Goal: Task Accomplishment & Management: Manage account settings

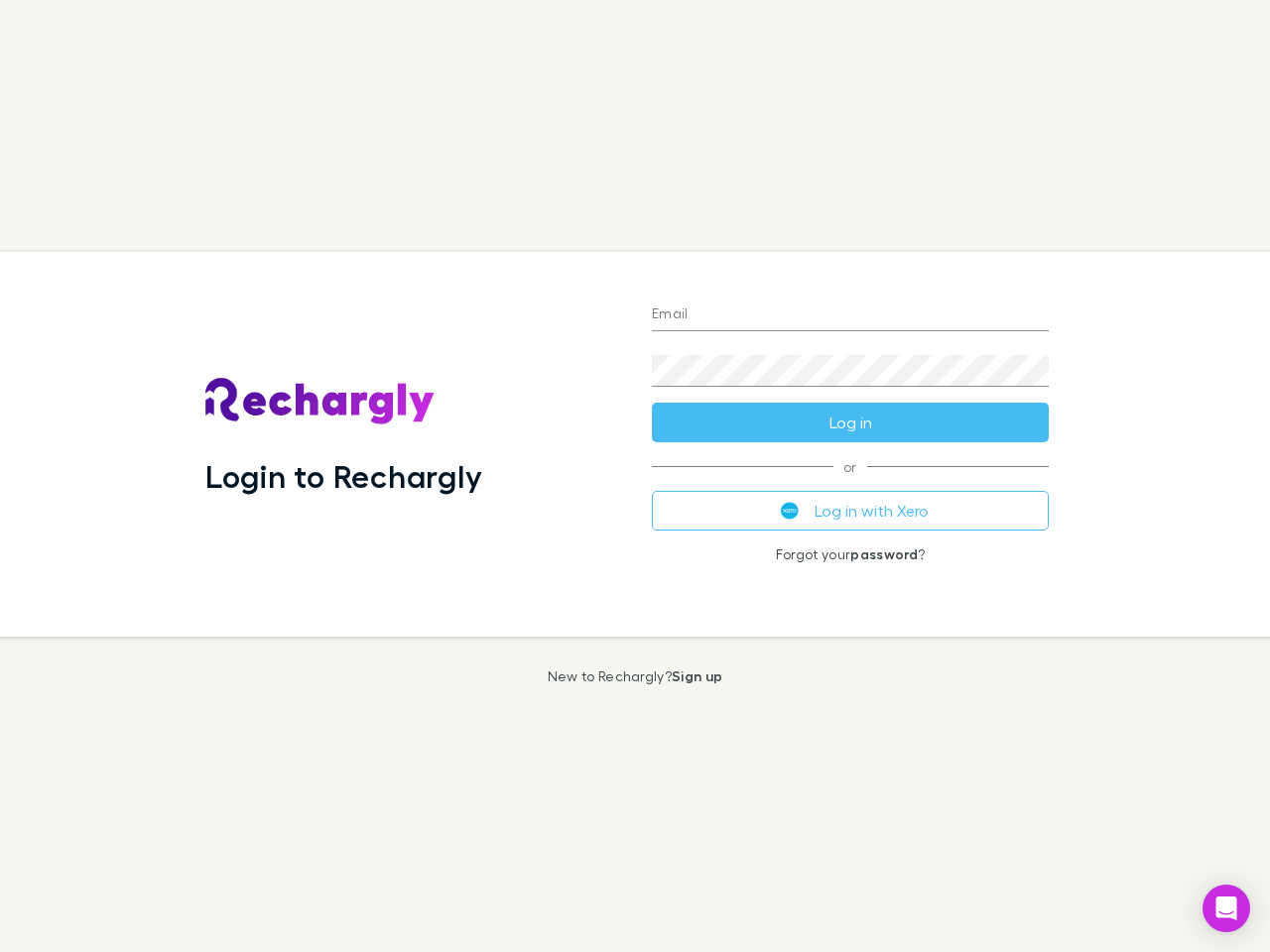
click at [635, 476] on div "Login to Rechargly" at bounding box center [412, 444] width 447 height 385
click at [850, 315] on input "Email" at bounding box center [849, 315] width 397 height 32
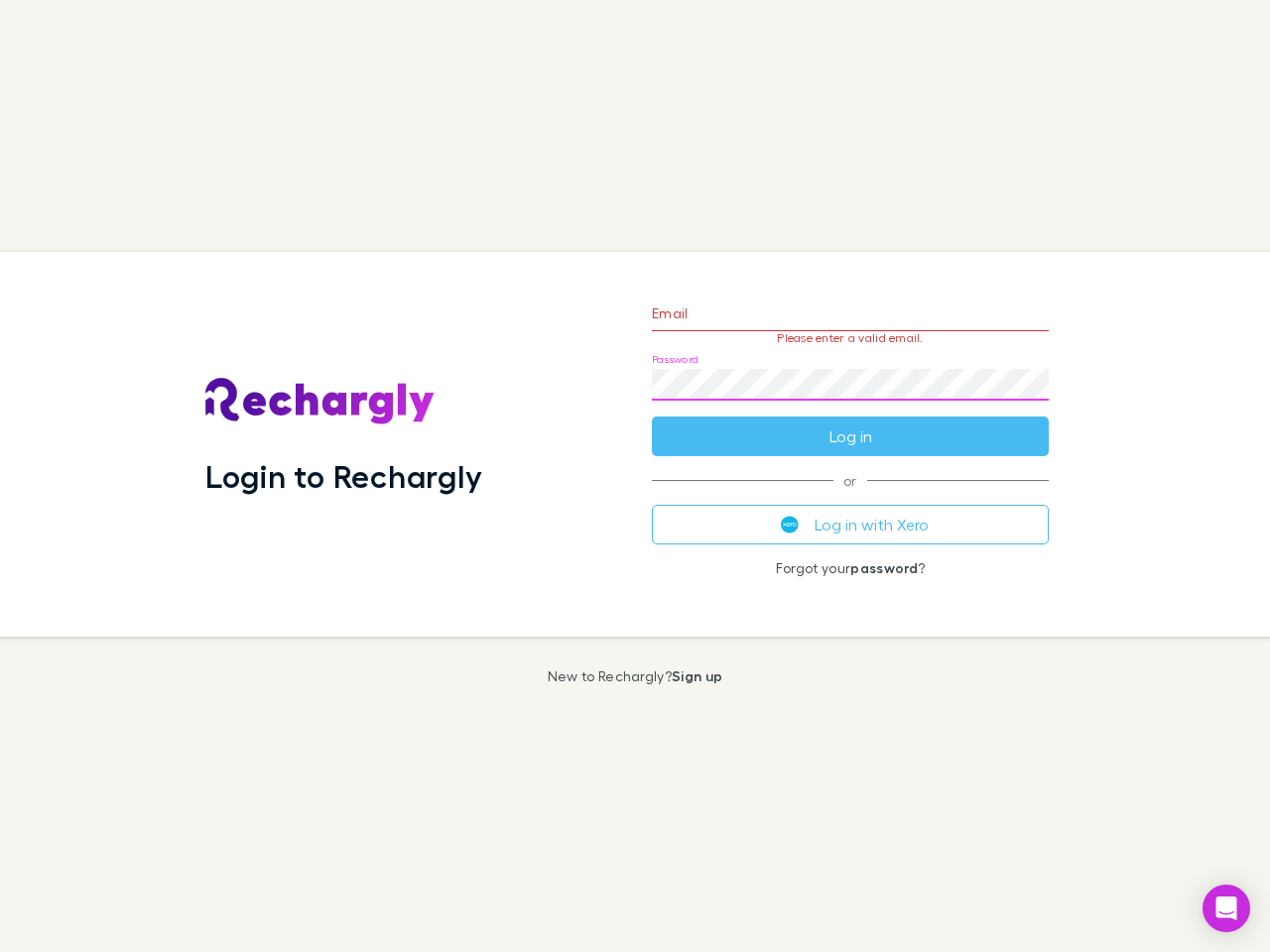
click at [850, 423] on form "Email Please enter a valid email. Password Log in" at bounding box center [849, 370] width 397 height 173
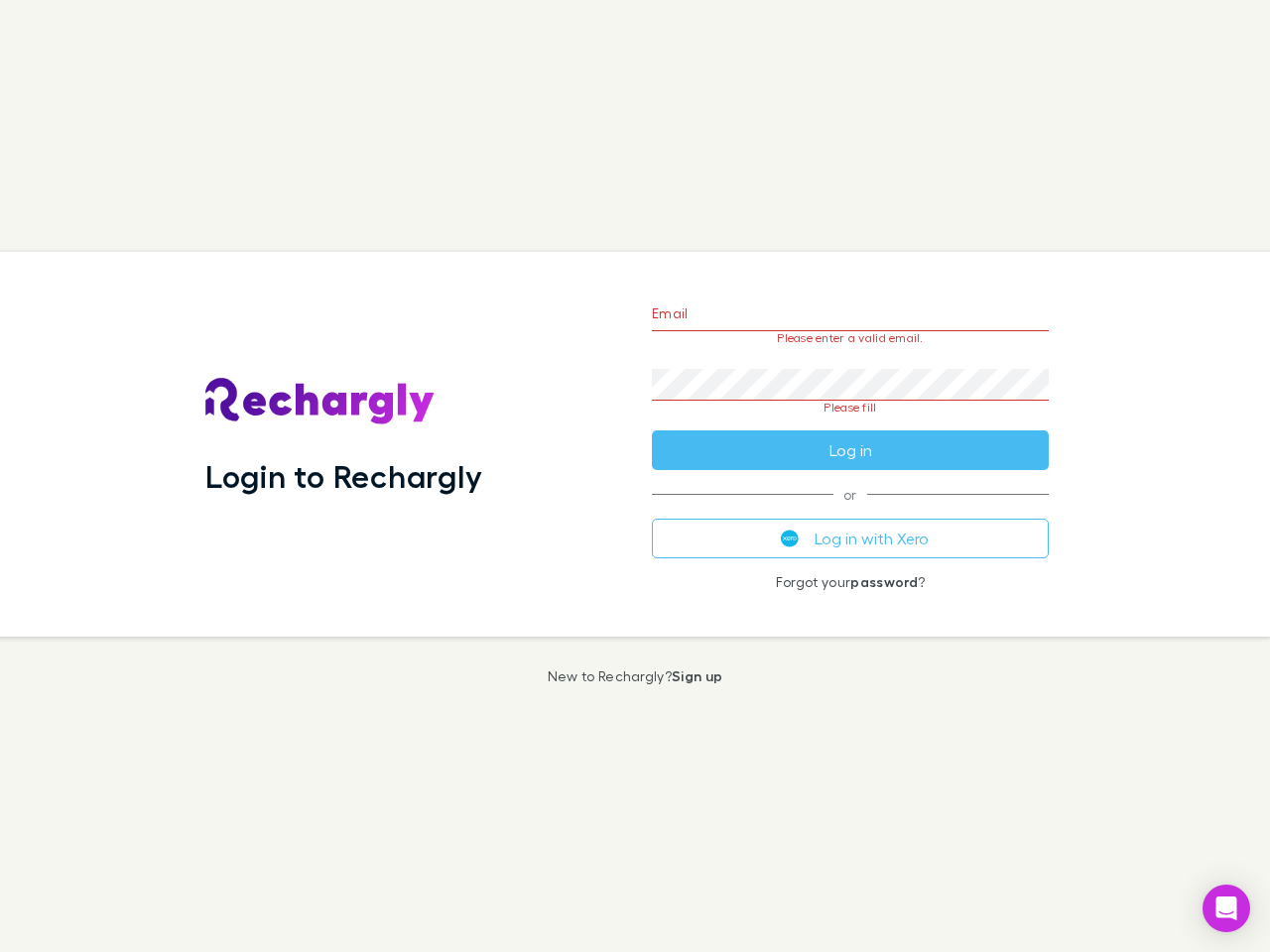
click at [850, 511] on div "Email Please enter a valid email. Password Please fill Log in or Log in with Xe…" at bounding box center [849, 444] width 429 height 385
click at [1226, 909] on icon "Open Intercom Messenger" at bounding box center [1226, 909] width 21 height 24
